Goal: Find specific page/section: Find specific page/section

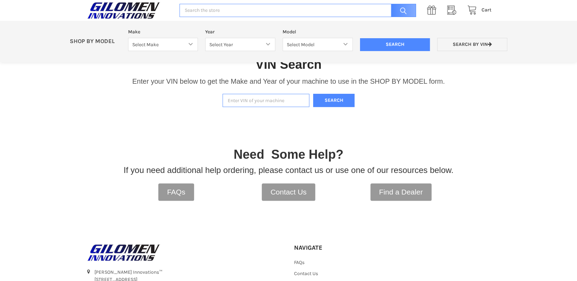
click at [235, 99] on input "Enter VIN of your machine" at bounding box center [265, 101] width 87 height 14
drag, startPoint x: 235, startPoint y: 99, endPoint x: 229, endPoint y: 98, distance: 6.7
click at [229, 98] on input "Enter VIN of your machine" at bounding box center [265, 101] width 87 height 14
type input "[US_VEHICLE_IDENTIFICATION_NUMBER]"
click at [324, 101] on button "Search" at bounding box center [334, 101] width 42 height 14
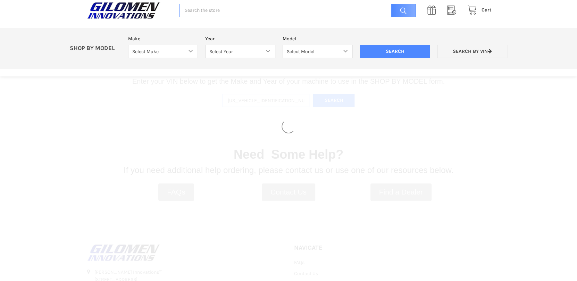
select select "690"
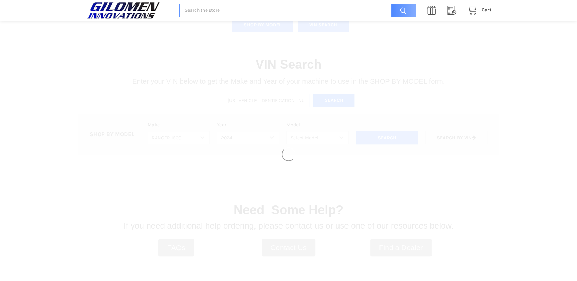
select select "691"
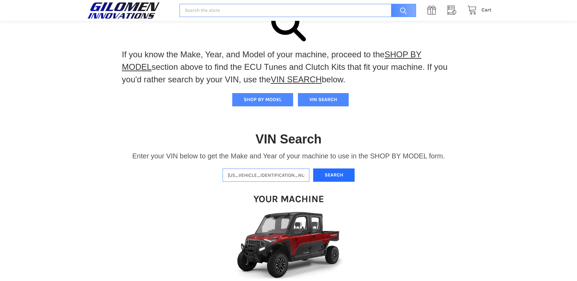
scroll to position [138, 0]
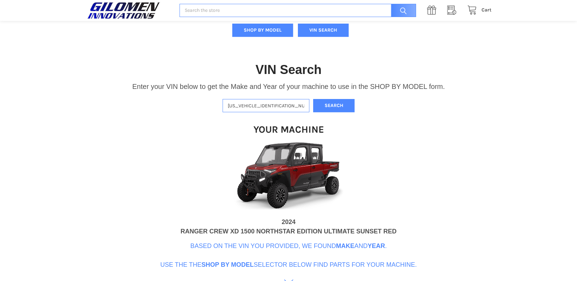
click at [278, 197] on img at bounding box center [288, 178] width 139 height 78
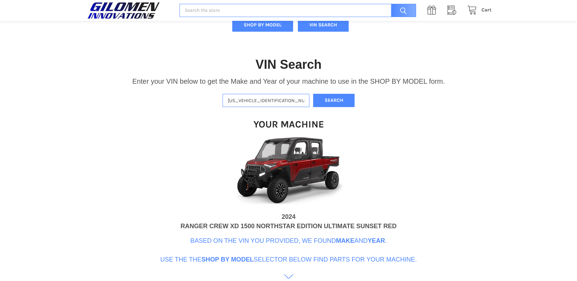
scroll to position [144, 0]
